Goal: Check status: Check status

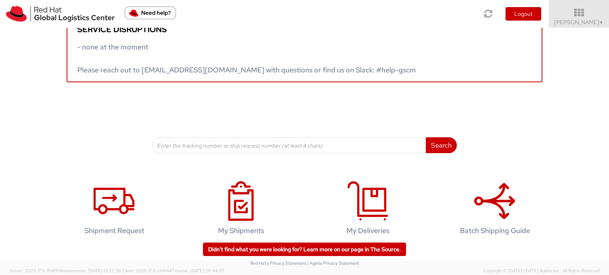
scroll to position [33, 0]
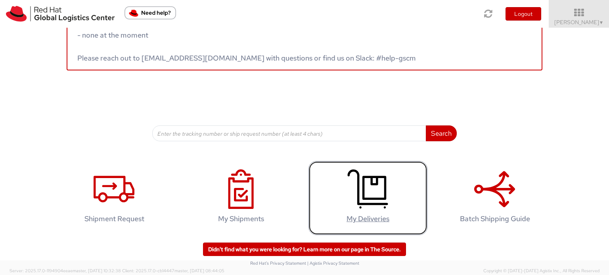
click at [371, 189] on icon at bounding box center [367, 190] width 41 height 40
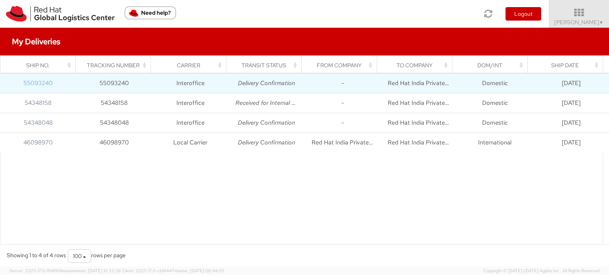
click at [42, 84] on link "55093240" at bounding box center [37, 83] width 29 height 8
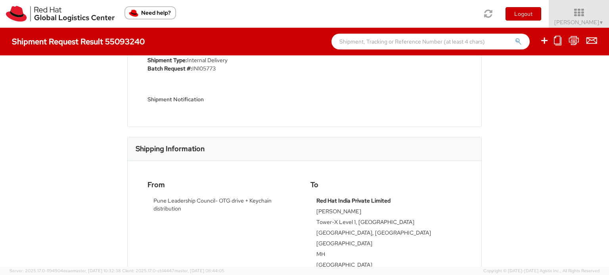
scroll to position [119, 0]
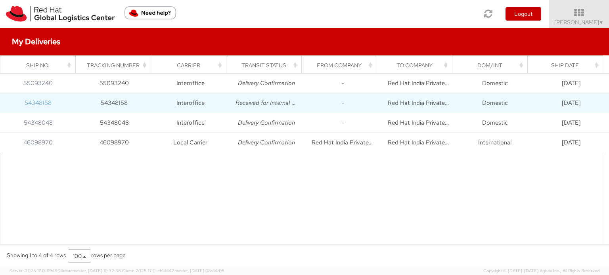
click at [38, 105] on link "54348158" at bounding box center [38, 103] width 27 height 8
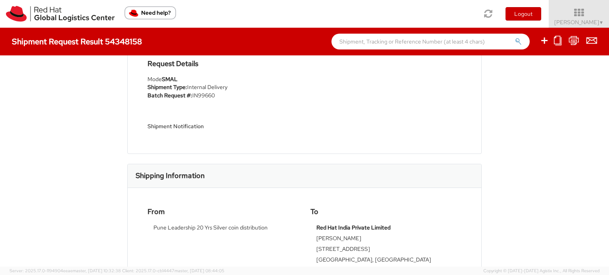
scroll to position [119, 0]
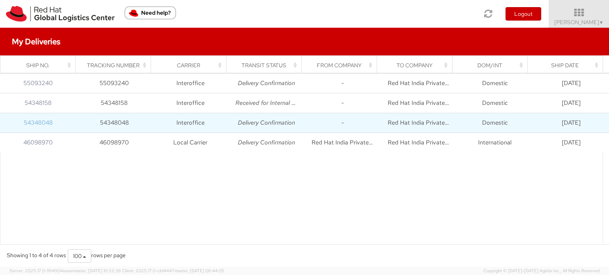
click at [40, 123] on link "54348048" at bounding box center [38, 123] width 29 height 8
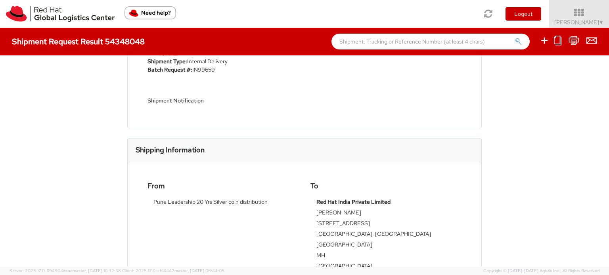
scroll to position [119, 0]
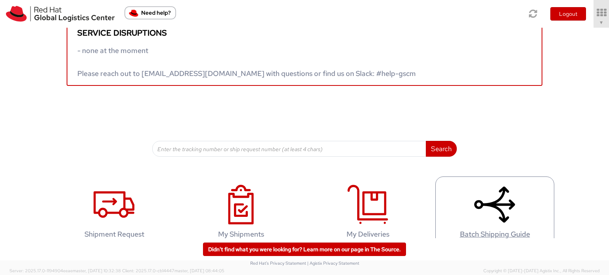
scroll to position [33, 0]
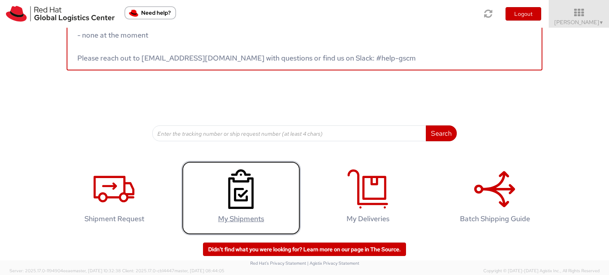
click at [241, 182] on use at bounding box center [240, 190] width 25 height 40
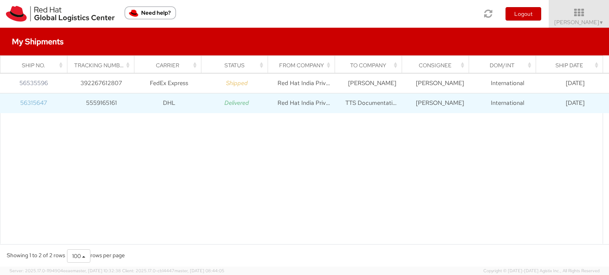
click at [36, 101] on link "56315647" at bounding box center [33, 103] width 27 height 8
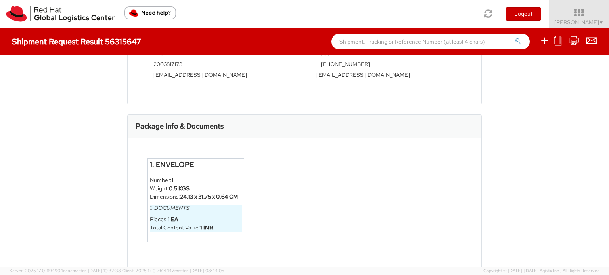
scroll to position [380, 0]
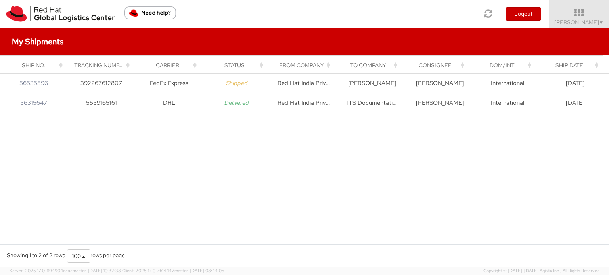
drag, startPoint x: 499, startPoint y: 176, endPoint x: 486, endPoint y: 166, distance: 16.7
click at [499, 176] on div at bounding box center [301, 181] width 603 height 136
click at [233, 60] on th "Status" at bounding box center [234, 65] width 67 height 19
click at [235, 67] on div "Status" at bounding box center [236, 65] width 57 height 8
drag, startPoint x: 283, startPoint y: 241, endPoint x: 160, endPoint y: 134, distance: 162.4
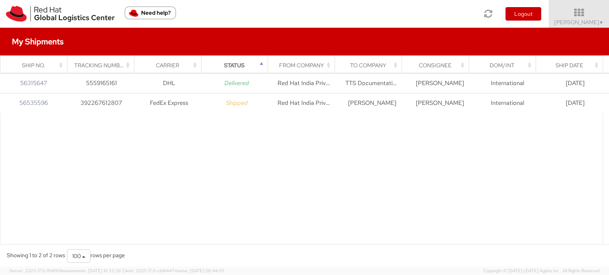
click at [282, 239] on div at bounding box center [301, 181] width 603 height 136
